Goal: Transaction & Acquisition: Purchase product/service

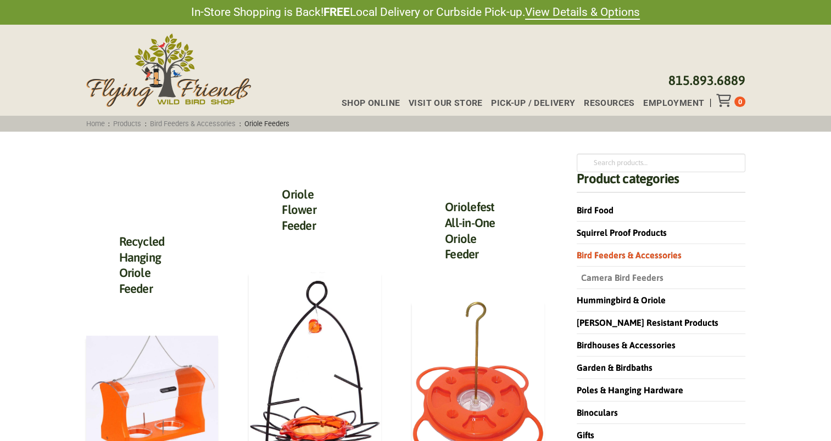
click at [620, 279] on link "Camera Bird Feeders" at bounding box center [619, 278] width 87 height 10
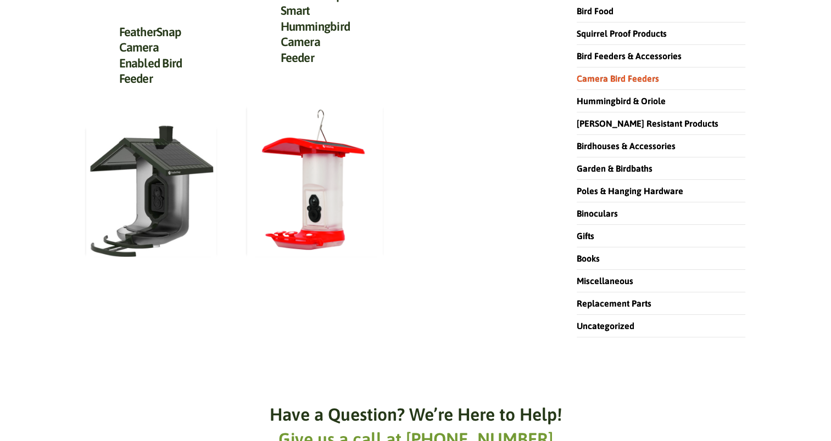
scroll to position [201, 0]
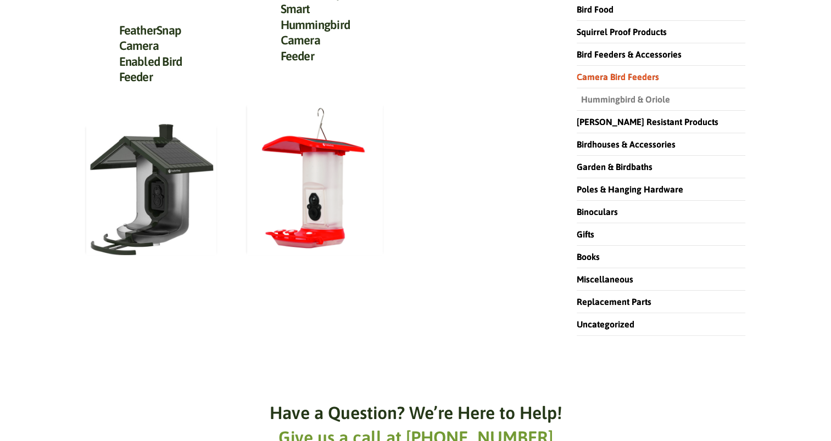
click at [620, 97] on link "Hummingbird & Oriole" at bounding box center [622, 99] width 93 height 10
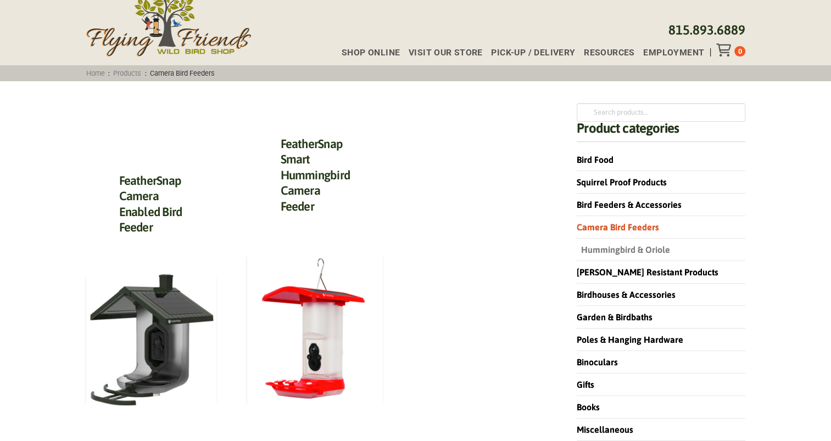
scroll to position [0, 0]
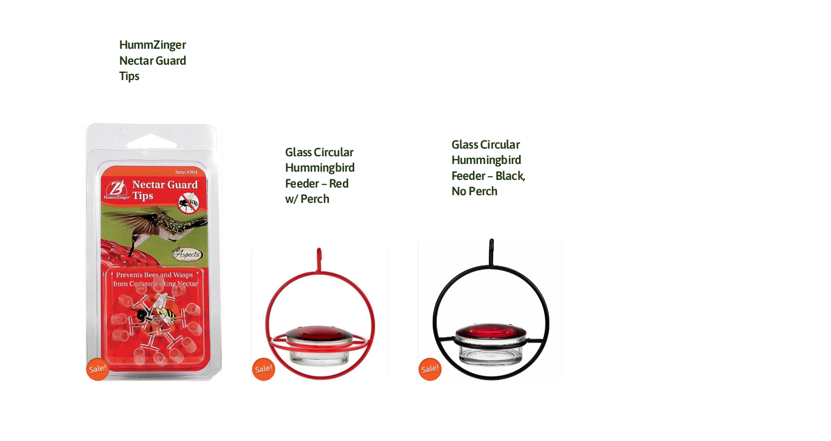
scroll to position [1032, 0]
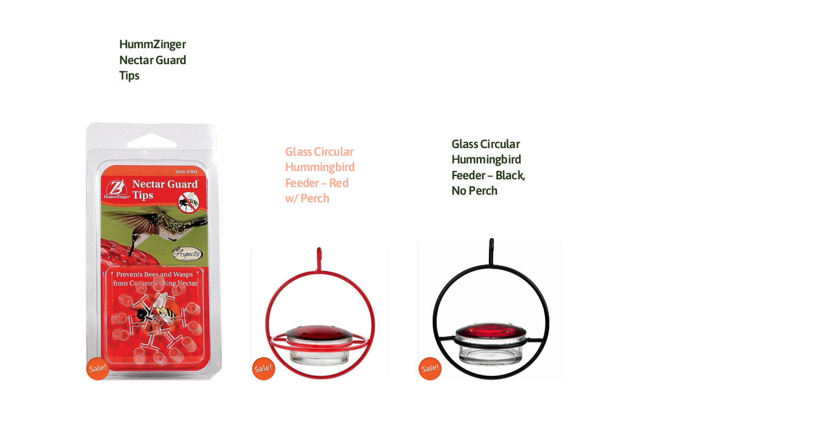
click at [324, 173] on link "Glass Circular Hummingbird Feeder – Red w/ Perch" at bounding box center [320, 174] width 70 height 61
